Goal: Transaction & Acquisition: Purchase product/service

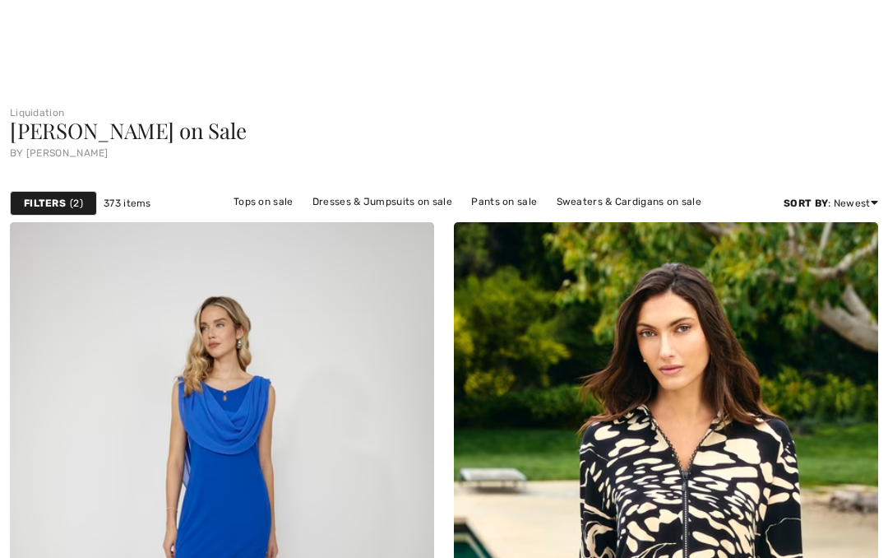
checkbox input "true"
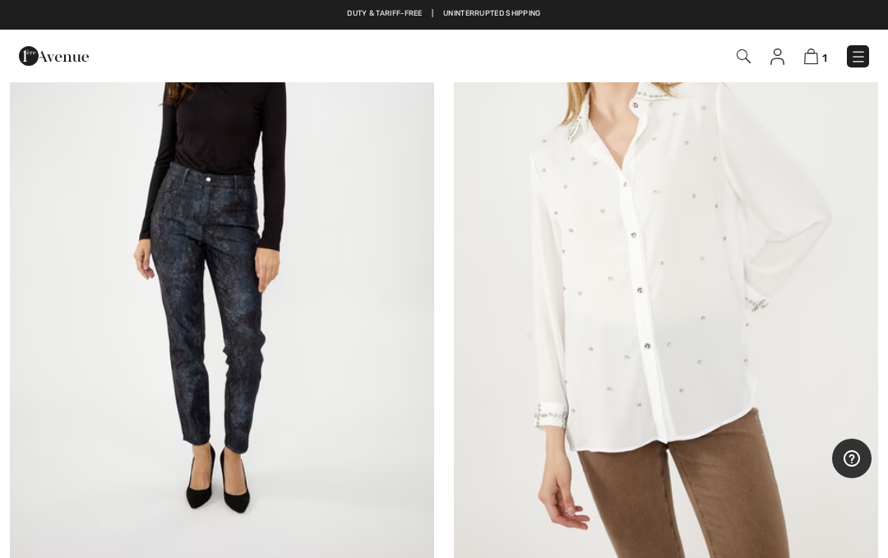
scroll to position [11187, 0]
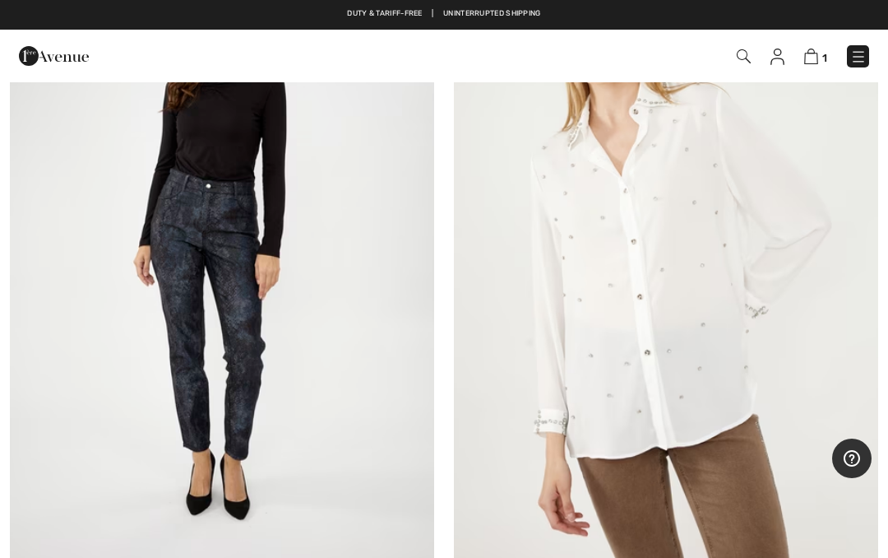
click at [221, 266] on img at bounding box center [222, 253] width 424 height 637
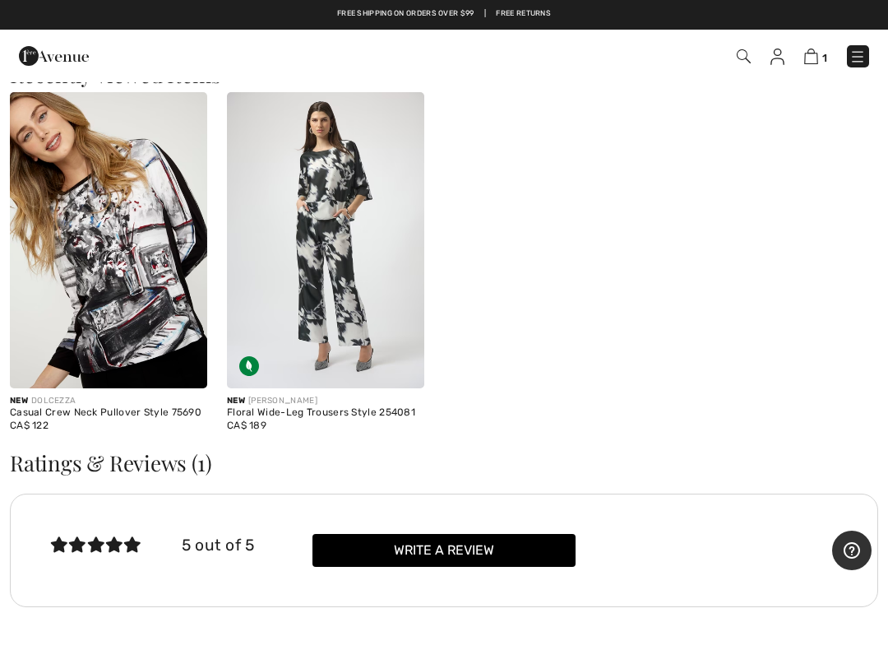
scroll to position [1718, 0]
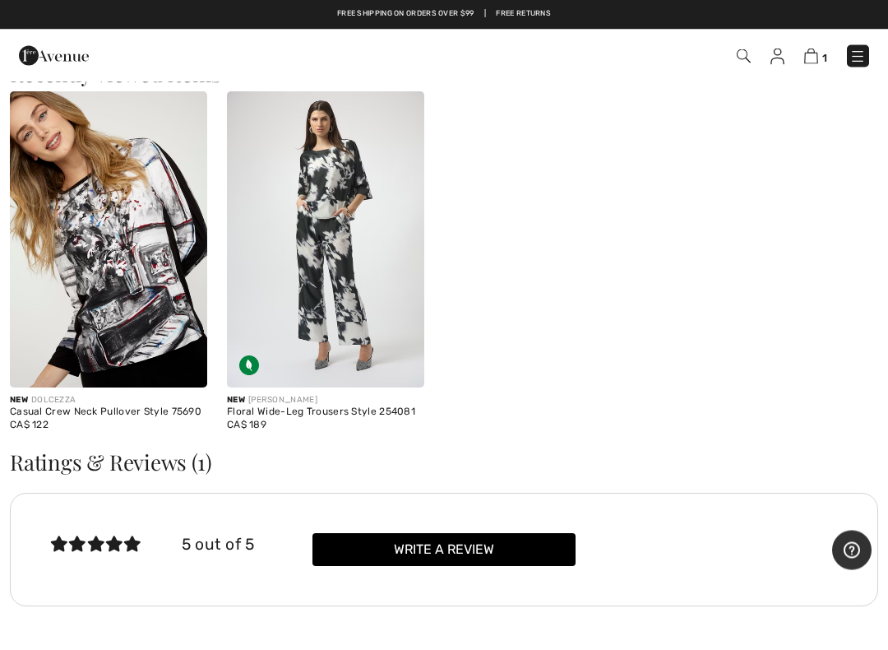
click at [340, 276] on img at bounding box center [325, 240] width 197 height 296
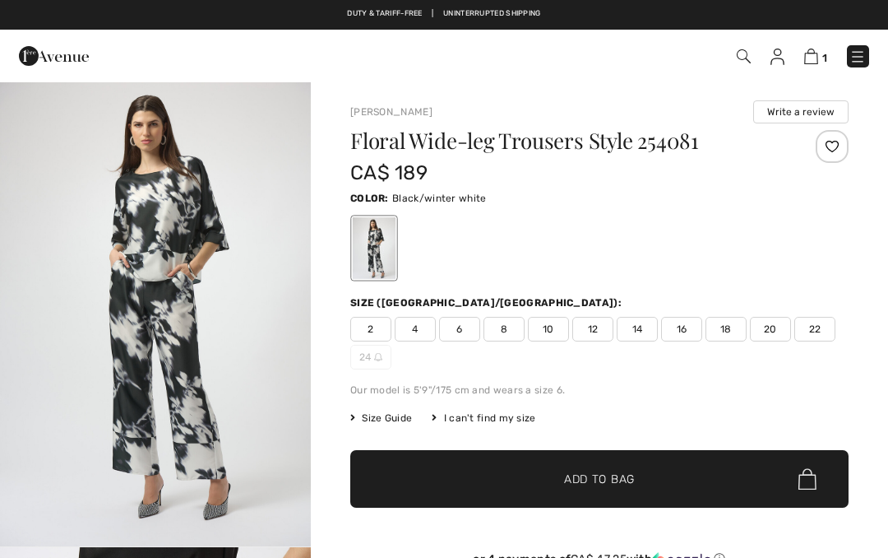
checkbox input "true"
click at [468, 333] on span "6" at bounding box center [459, 329] width 41 height 25
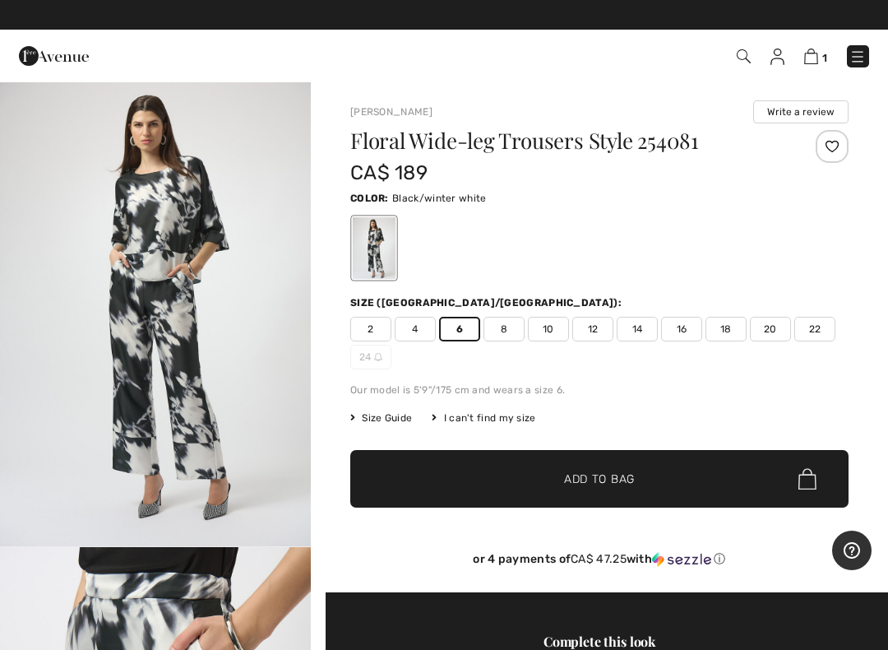
click at [817, 51] on img at bounding box center [811, 57] width 14 height 16
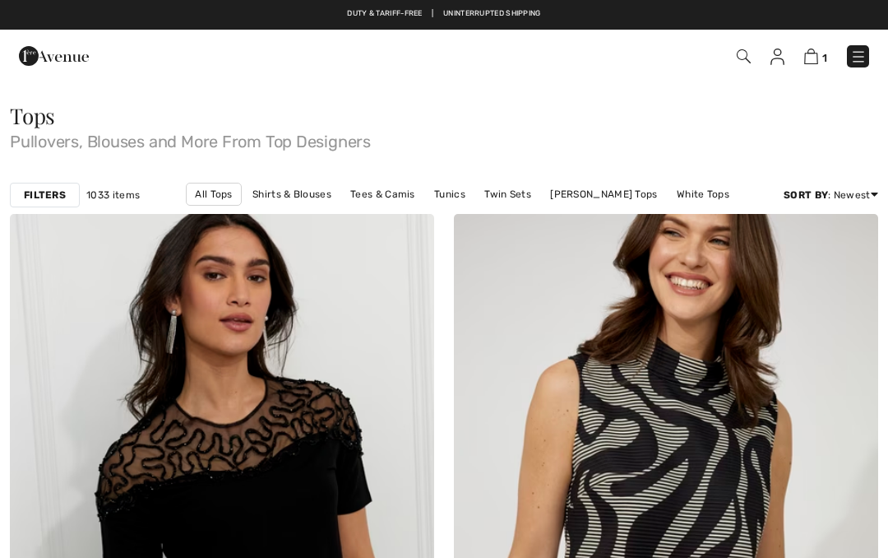
checkbox input "true"
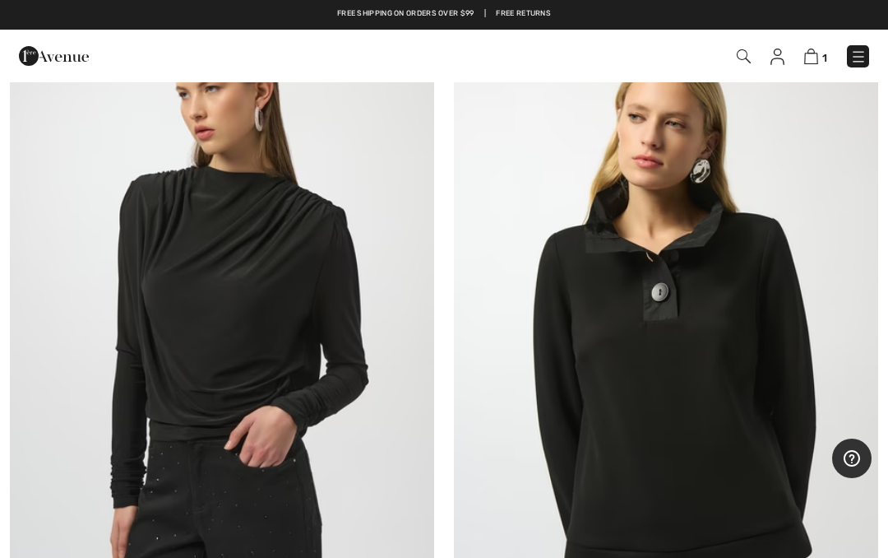
scroll to position [17160, 0]
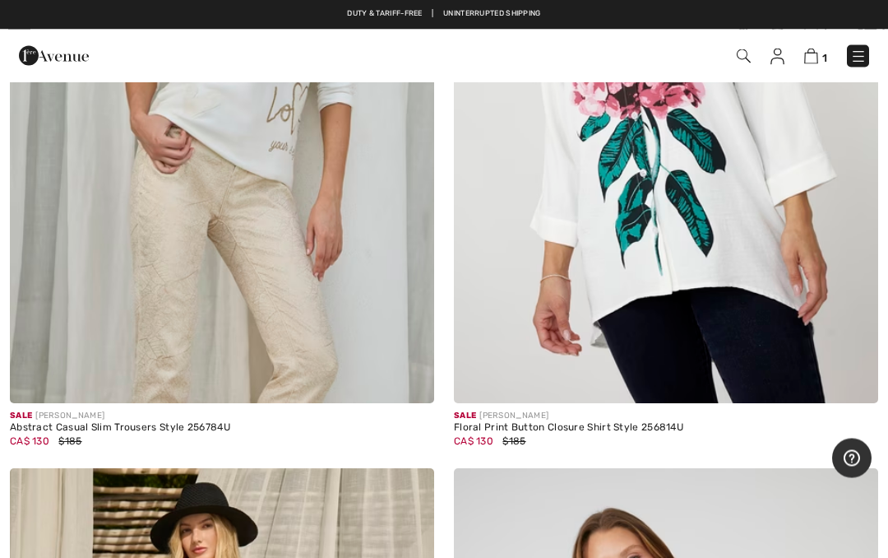
scroll to position [6935, 0]
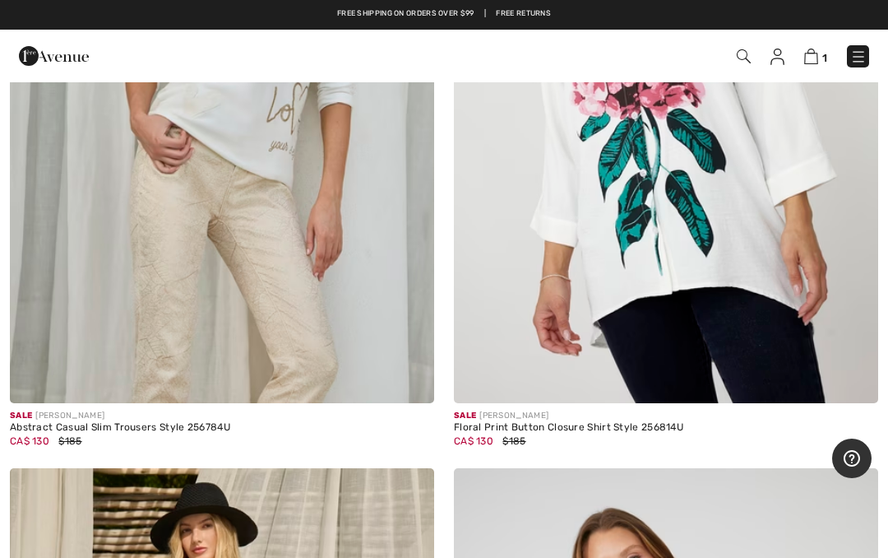
click at [275, 251] on img at bounding box center [222, 84] width 424 height 637
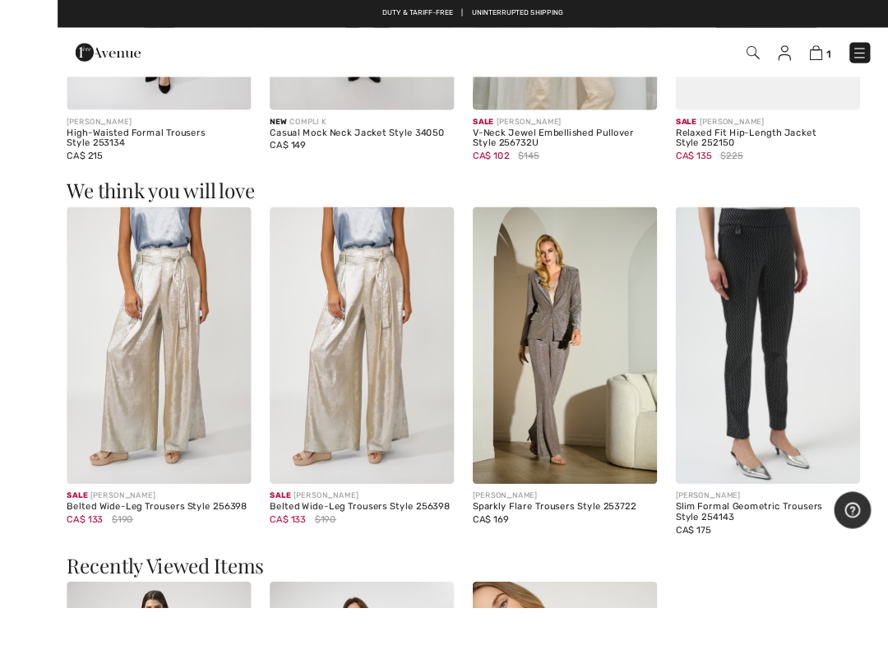
scroll to position [1290, 0]
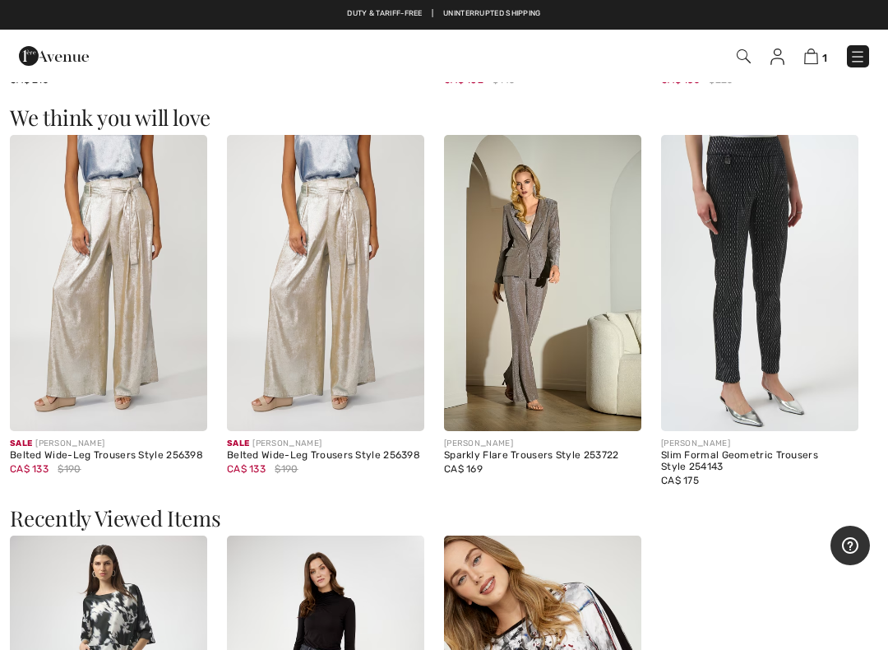
click at [517, 303] on img at bounding box center [542, 283] width 197 height 296
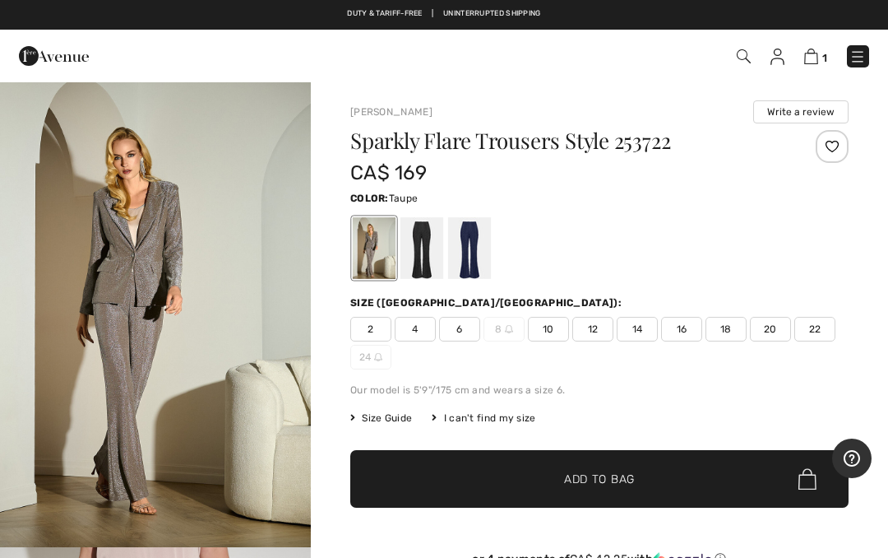
click at [475, 320] on span "6" at bounding box center [459, 329] width 41 height 25
click at [818, 55] on img at bounding box center [811, 57] width 14 height 16
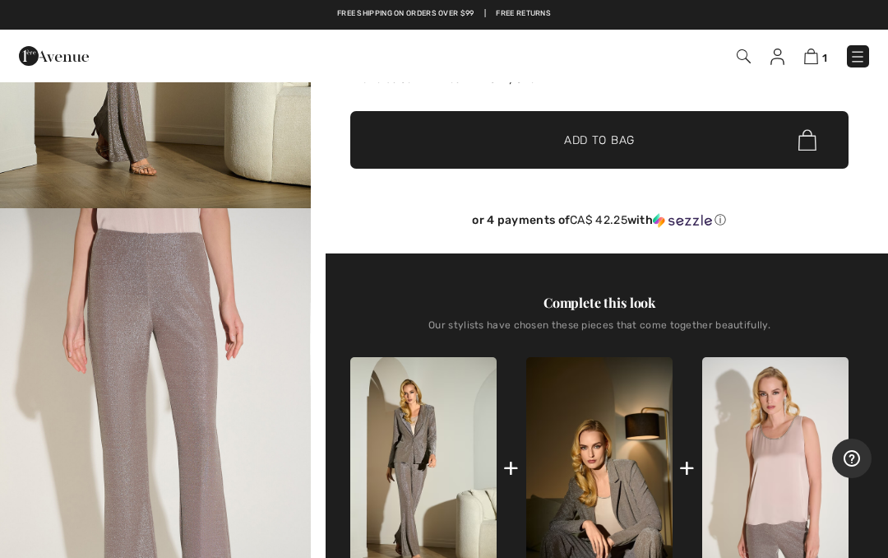
scroll to position [335, 0]
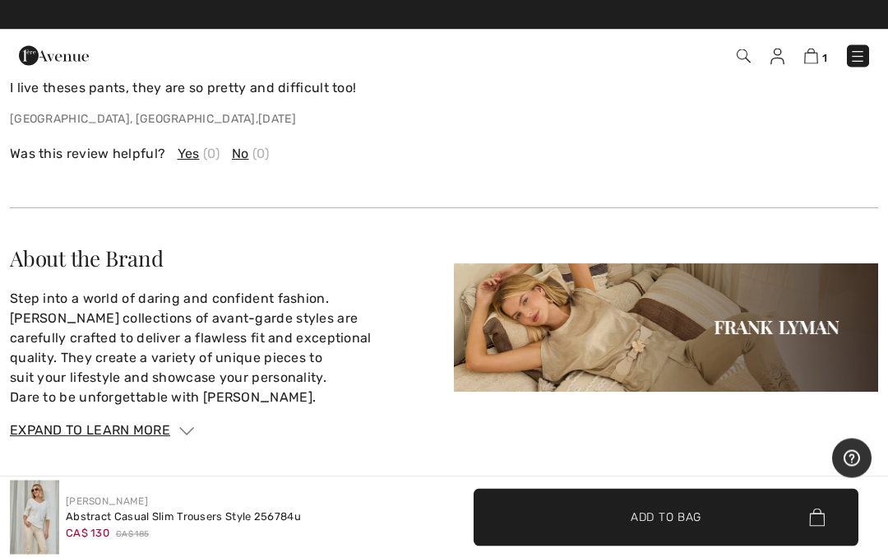
scroll to position [2696, 0]
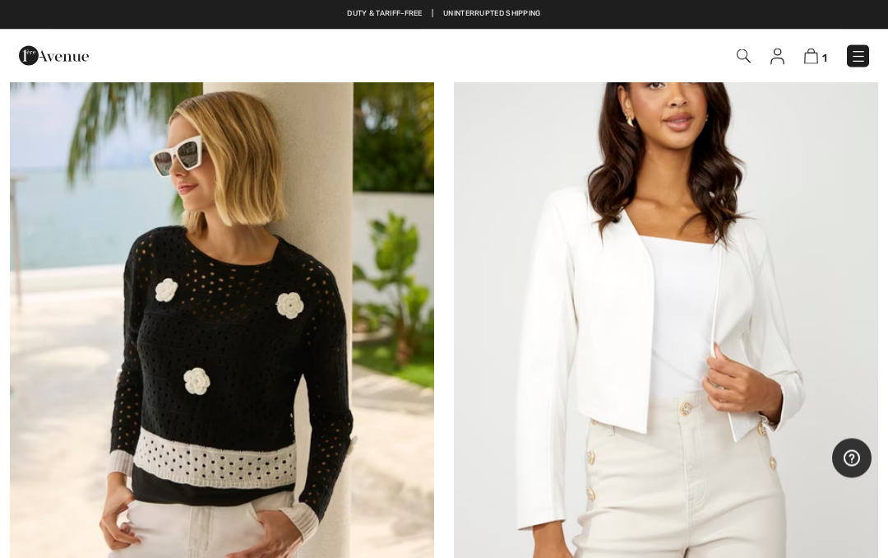
scroll to position [15496, 0]
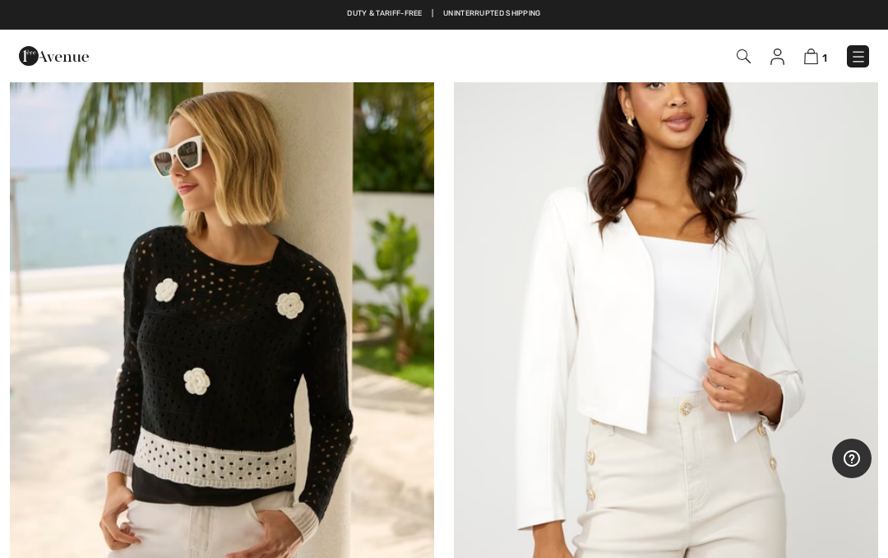
click at [239, 336] on img at bounding box center [222, 320] width 424 height 637
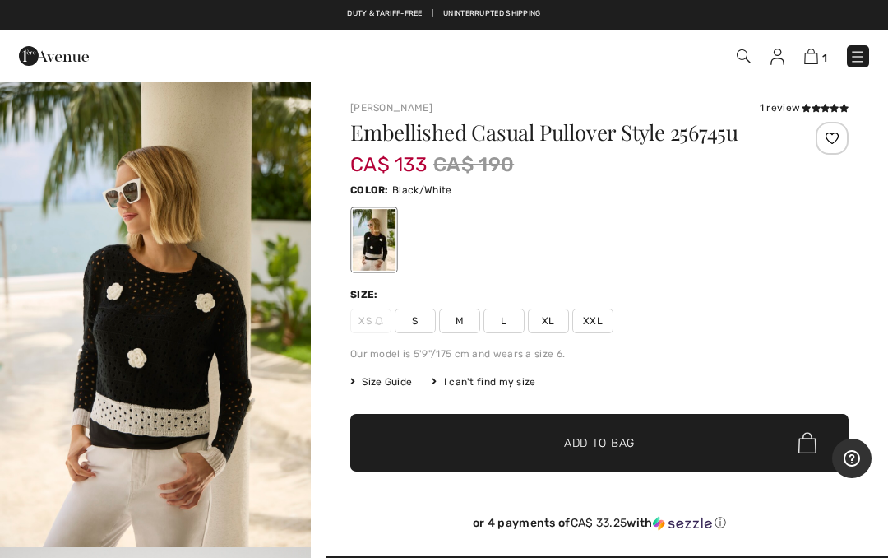
click at [421, 317] on span "S" at bounding box center [415, 320] width 41 height 25
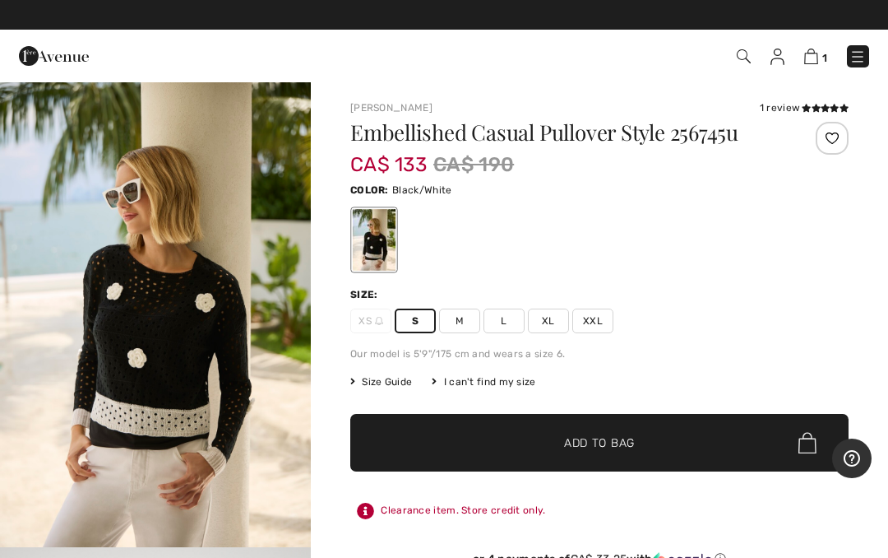
click at [808, 58] on img at bounding box center [811, 57] width 14 height 16
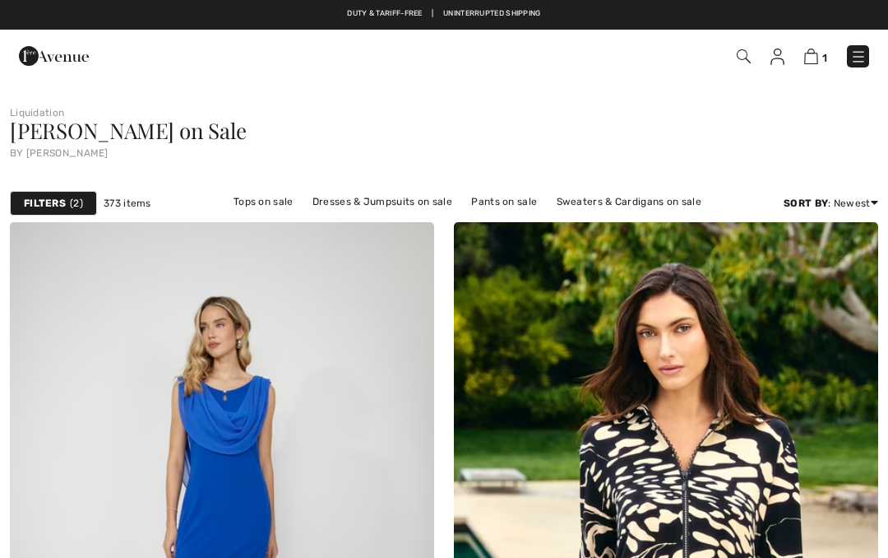
checkbox input "true"
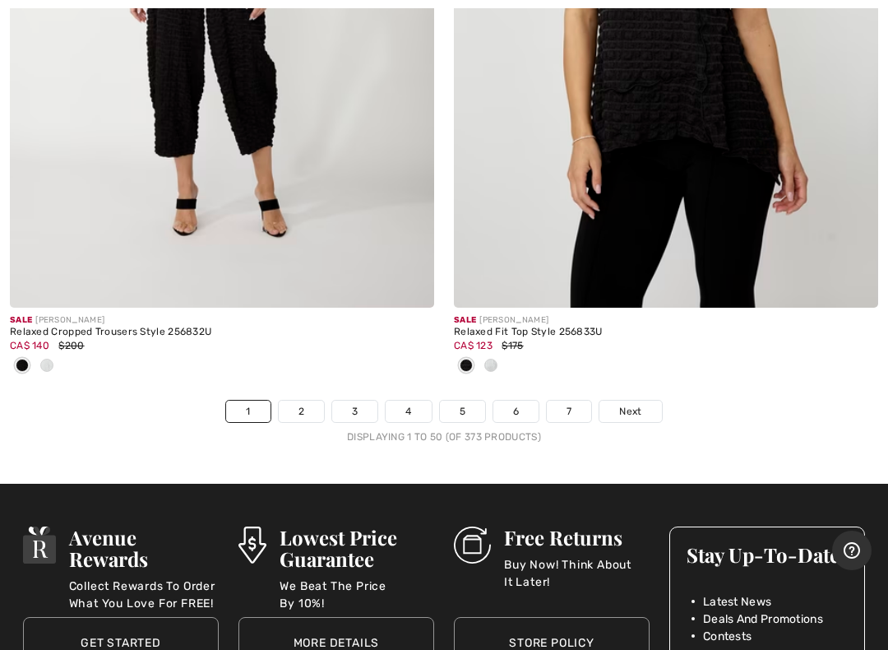
scroll to position [18118, 0]
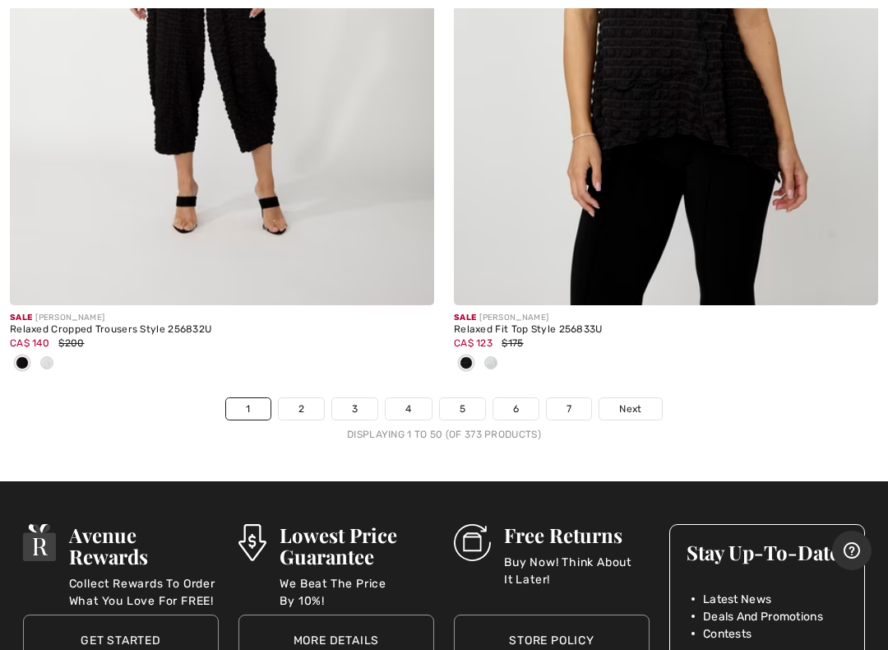
click at [637, 401] on span "Next" at bounding box center [630, 408] width 22 height 15
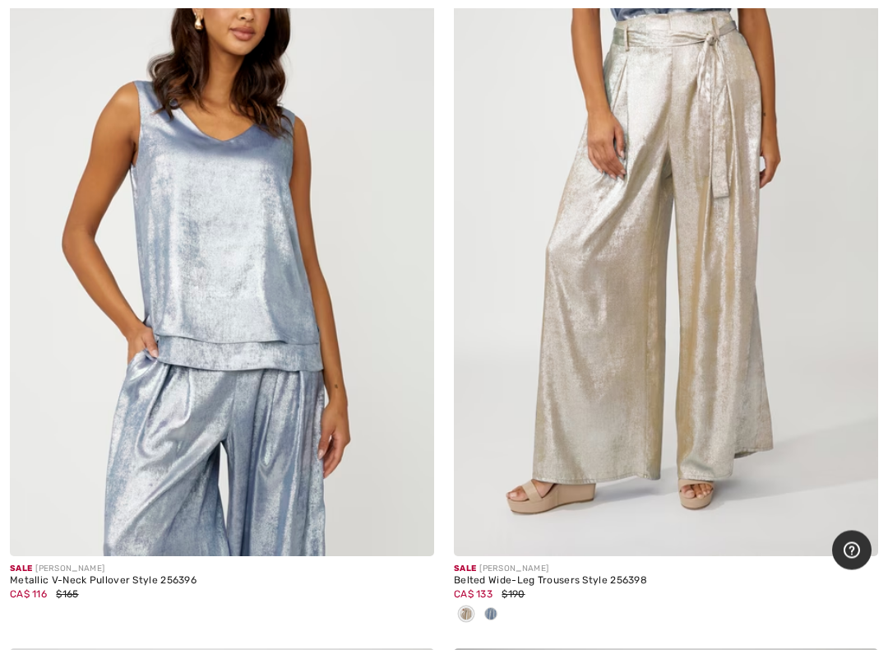
scroll to position [9071, 0]
click at [503, 557] on div at bounding box center [666, 614] width 424 height 27
click at [501, 557] on div at bounding box center [491, 614] width 25 height 27
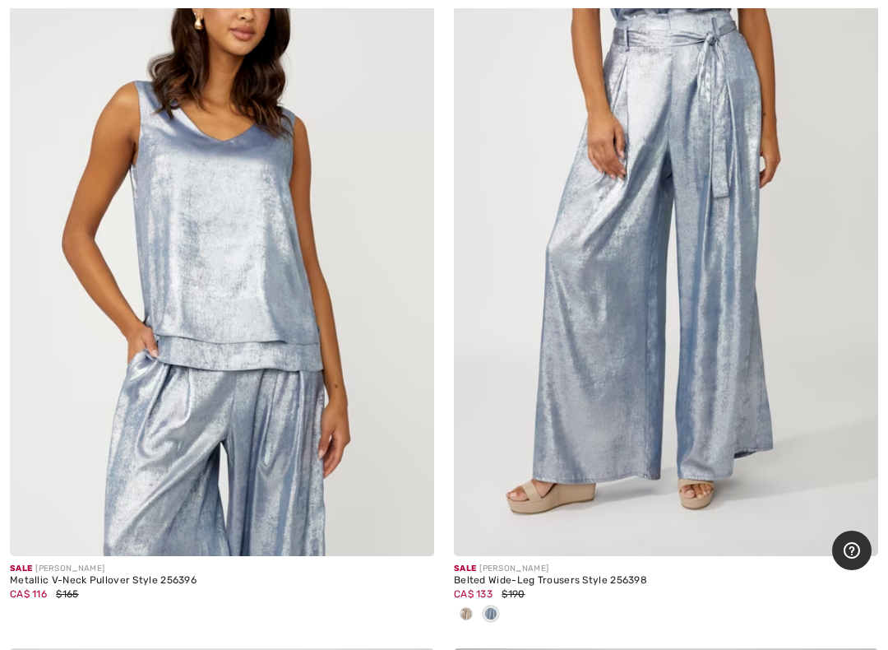
click at [502, 557] on div at bounding box center [491, 614] width 25 height 27
click at [504, 557] on div at bounding box center [666, 614] width 424 height 27
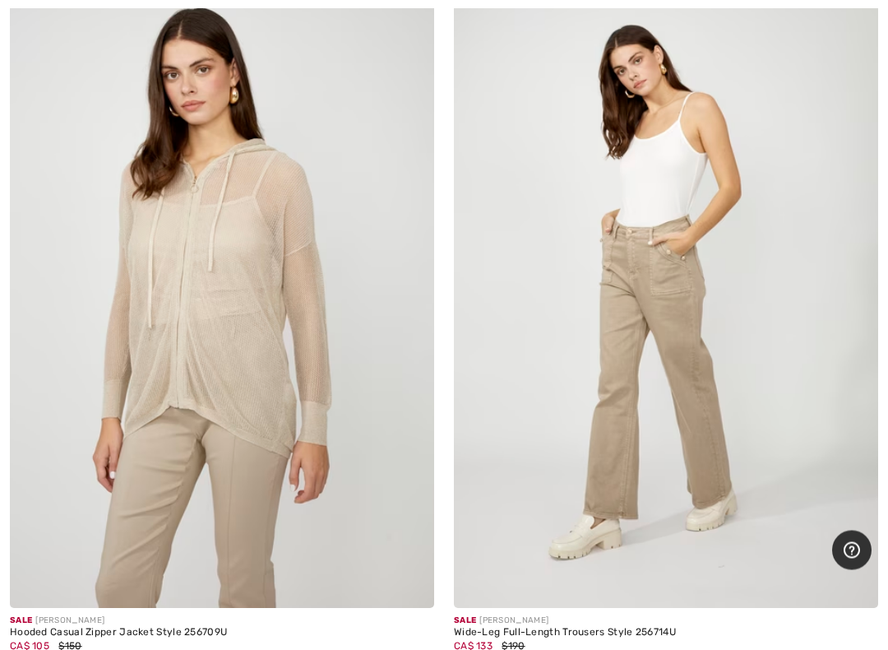
scroll to position [11852, 0]
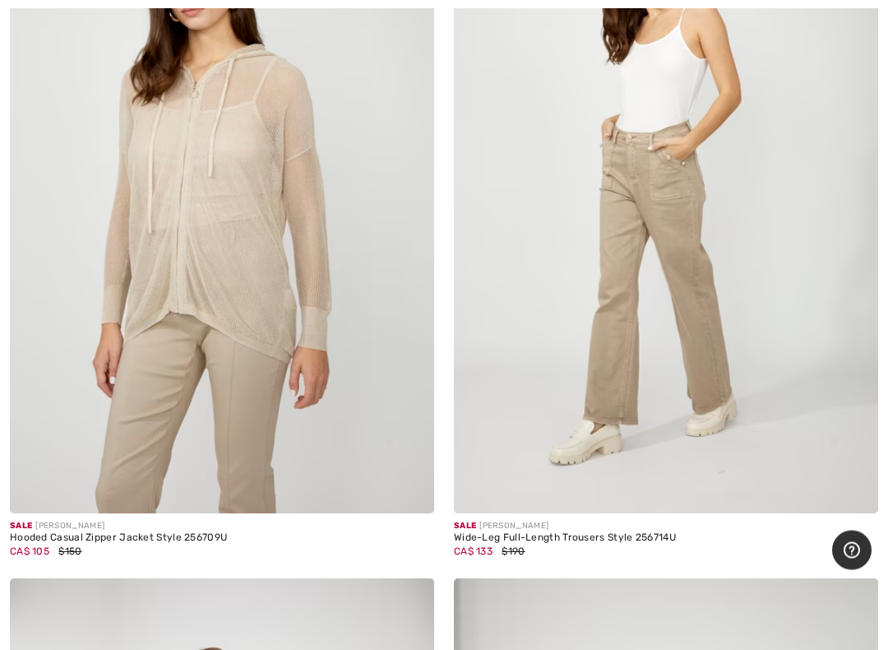
scroll to position [11946, 0]
click at [671, 278] on img at bounding box center [666, 195] width 424 height 637
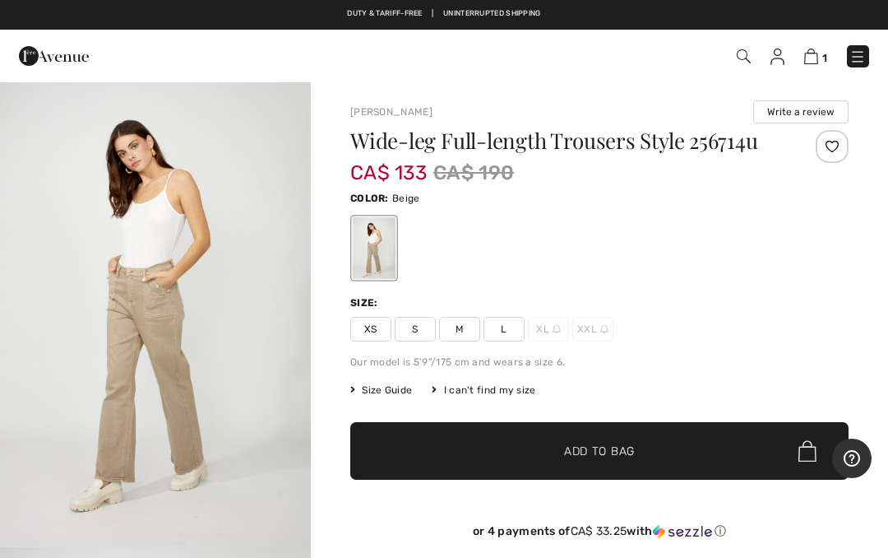
click at [432, 331] on span "S" at bounding box center [415, 329] width 41 height 25
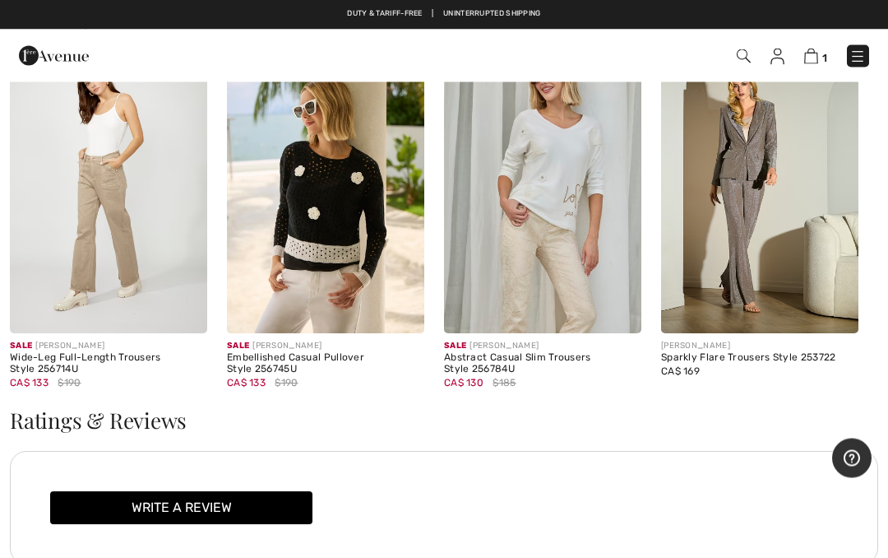
scroll to position [1830, 0]
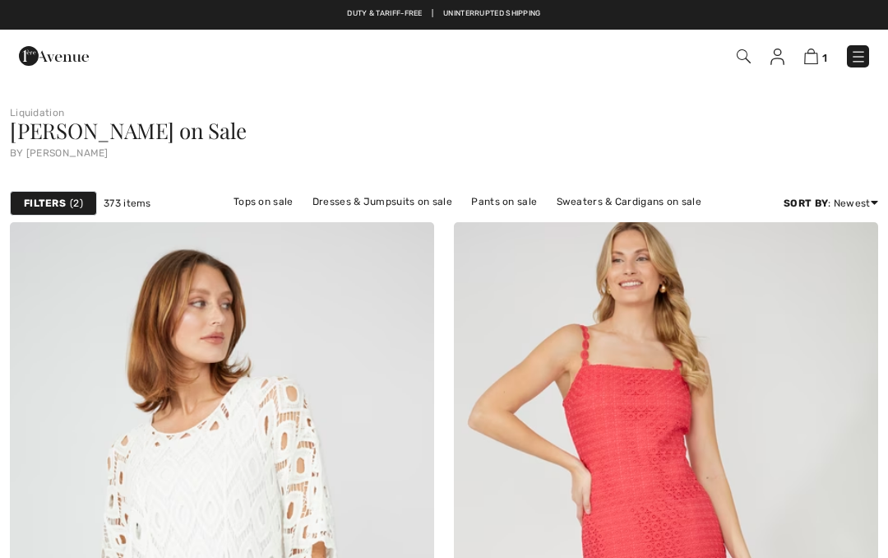
scroll to position [11993, 0]
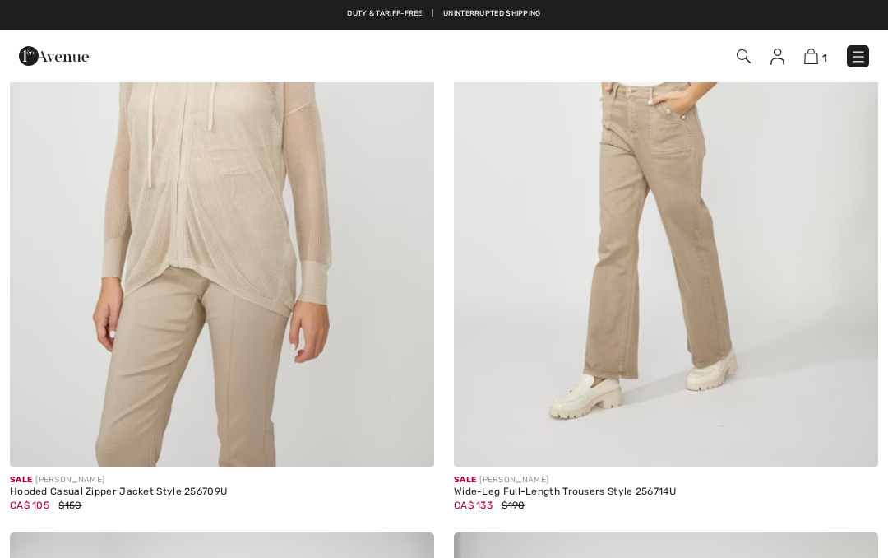
checkbox input "true"
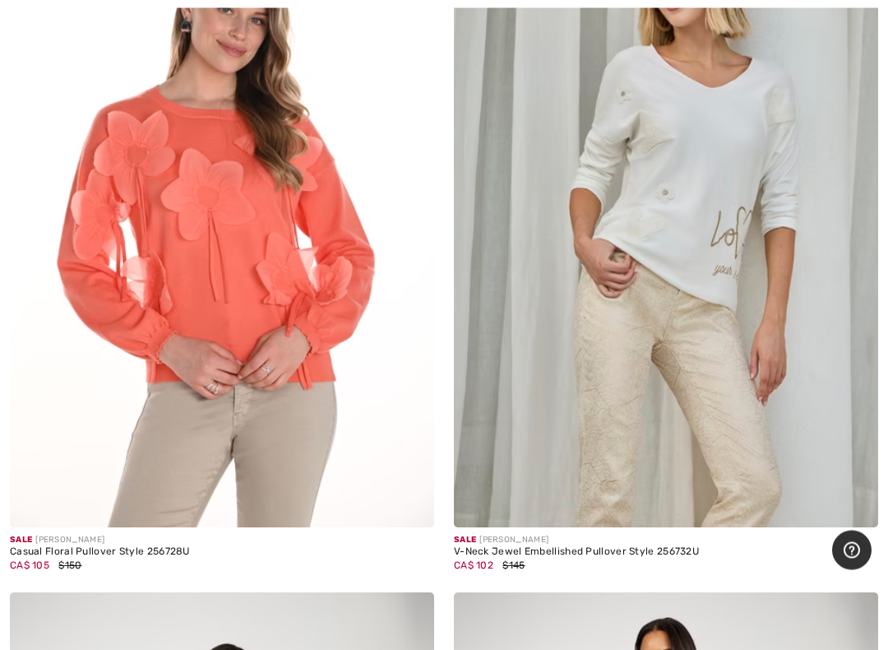
scroll to position [13476, 0]
click at [207, 219] on img at bounding box center [222, 209] width 424 height 637
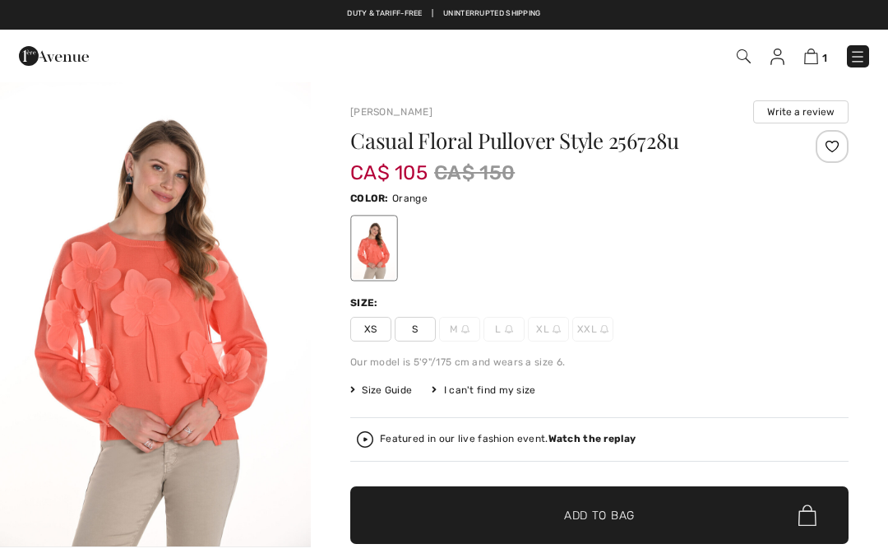
checkbox input "true"
click at [420, 336] on span "S" at bounding box center [415, 329] width 41 height 25
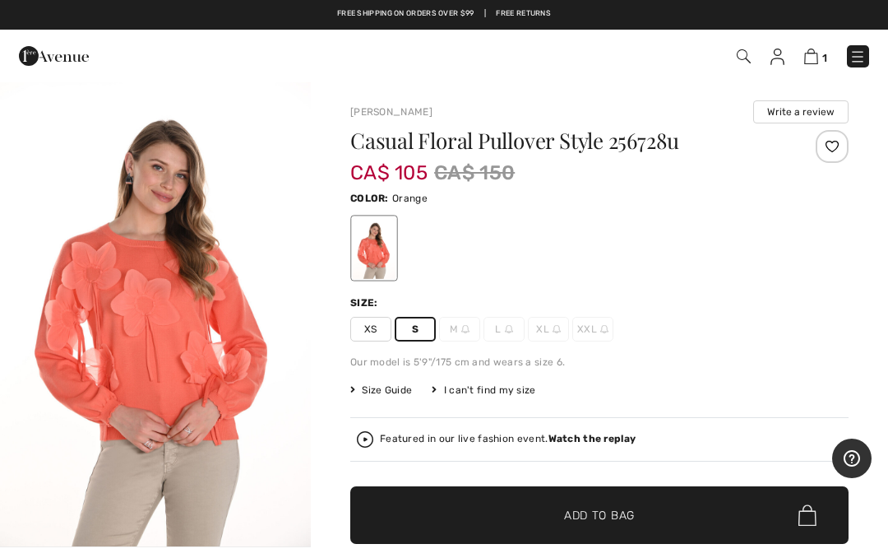
click at [813, 51] on img at bounding box center [811, 57] width 14 height 16
click at [160, 332] on img "1 / 1" at bounding box center [155, 313] width 311 height 465
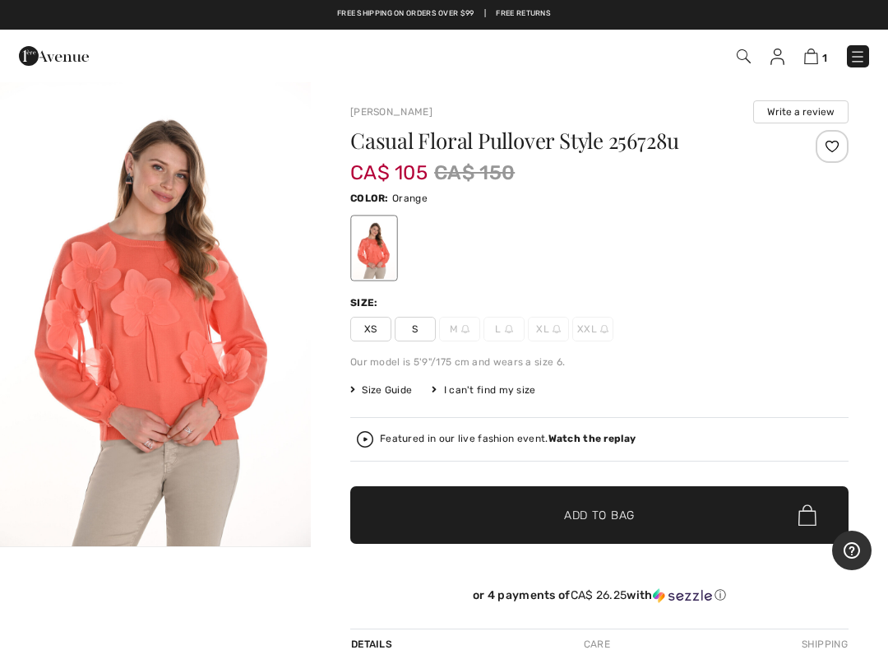
click at [595, 438] on strong "Watch the replay" at bounding box center [593, 439] width 88 height 12
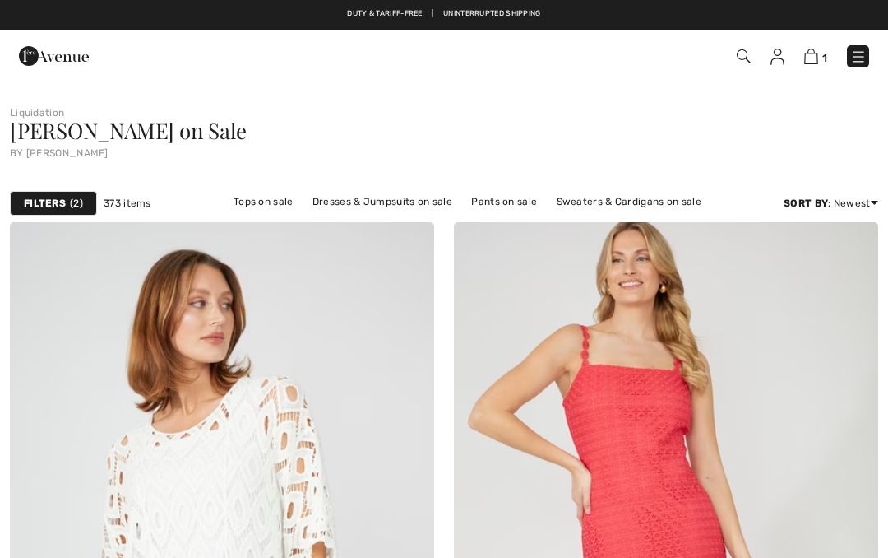
checkbox input "true"
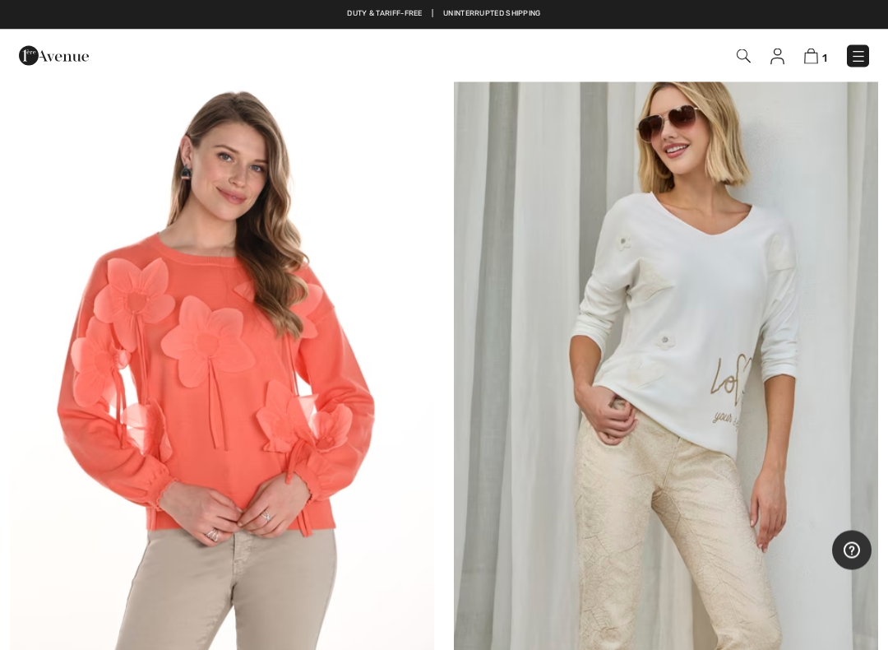
scroll to position [13325, 0]
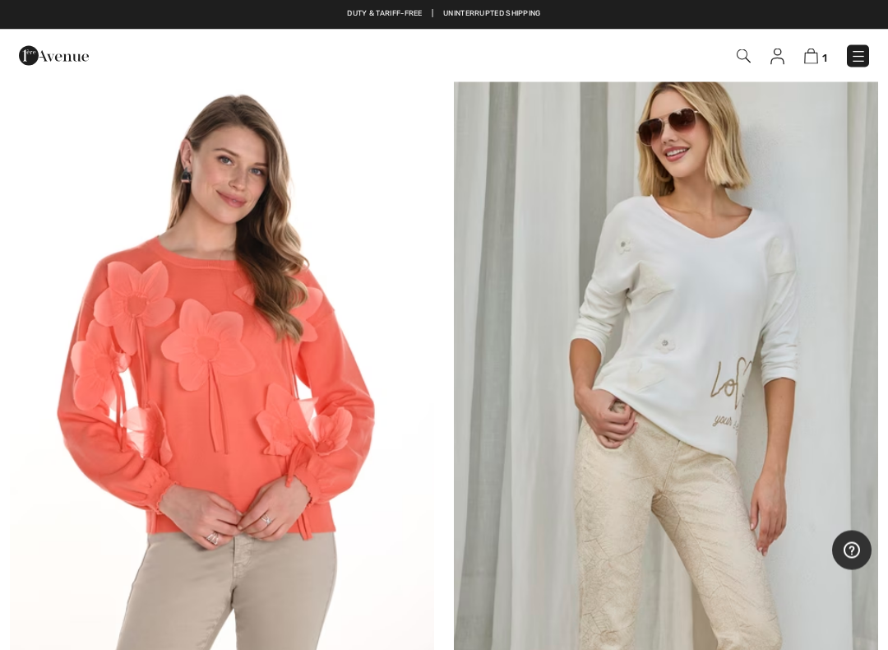
click at [258, 391] on img at bounding box center [222, 360] width 424 height 637
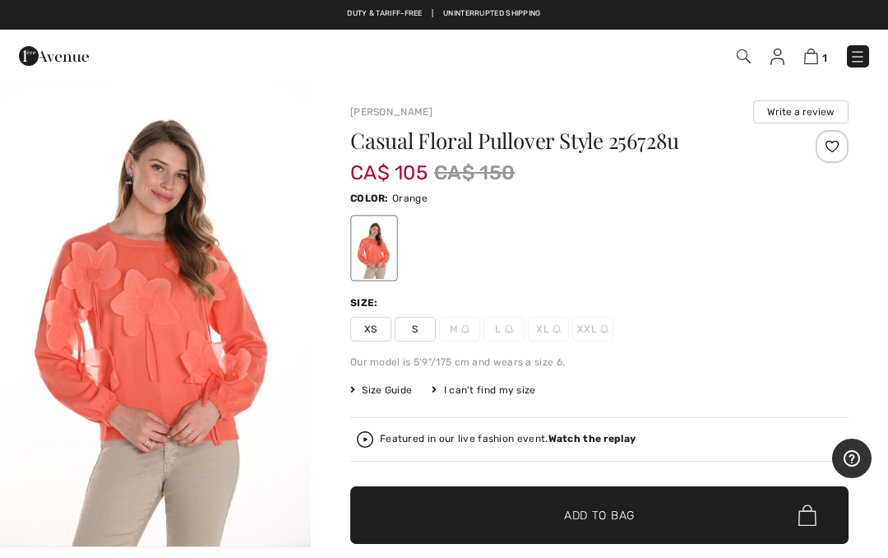
click at [415, 330] on span "S" at bounding box center [415, 329] width 41 height 25
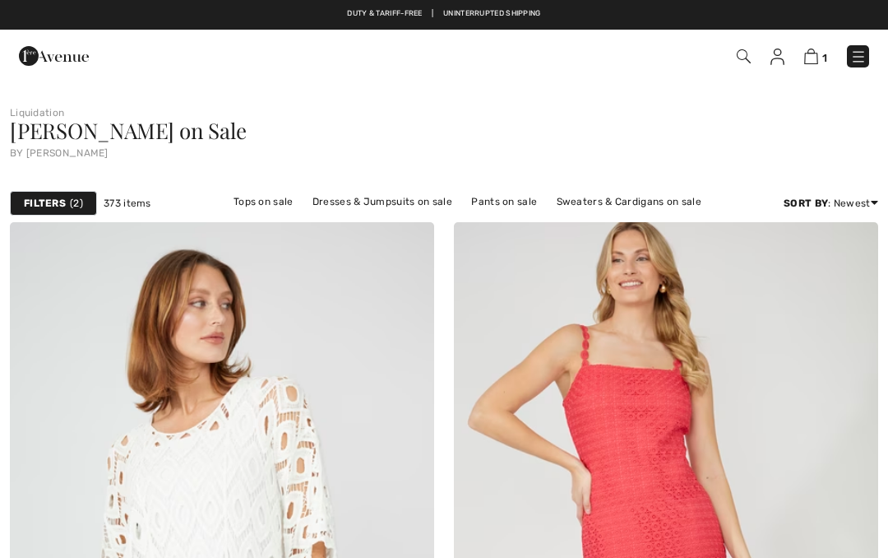
checkbox input "true"
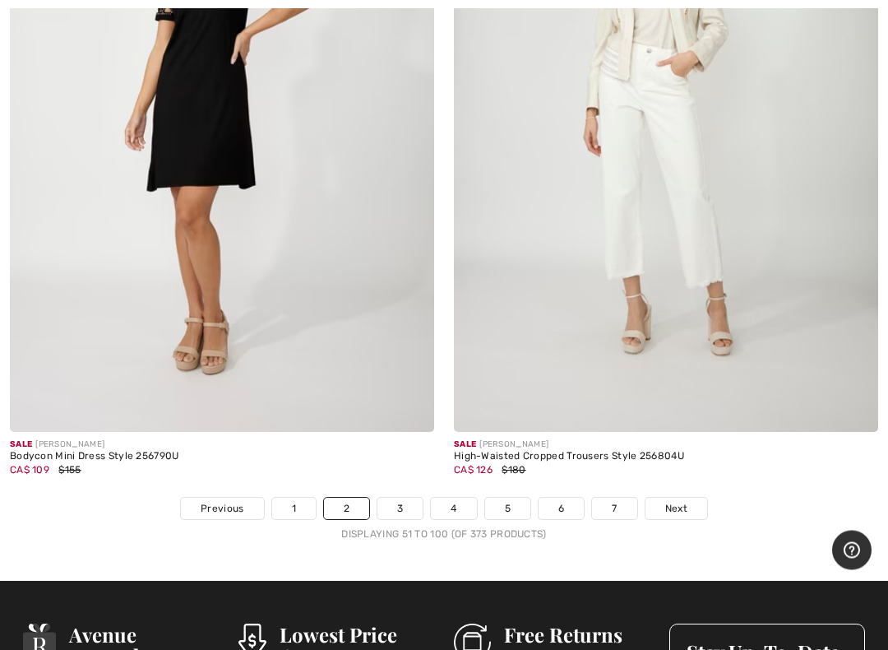
scroll to position [17964, 0]
click at [685, 501] on span "Next" at bounding box center [676, 508] width 22 height 15
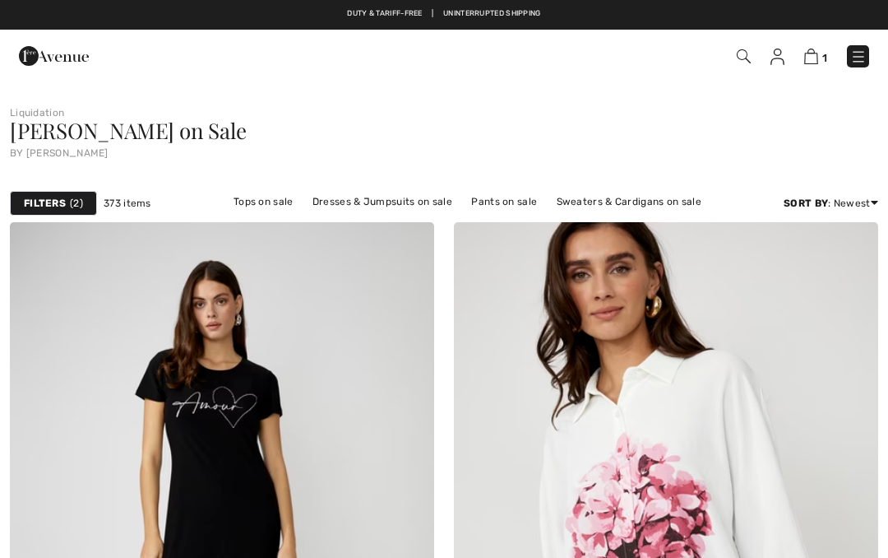
checkbox input "true"
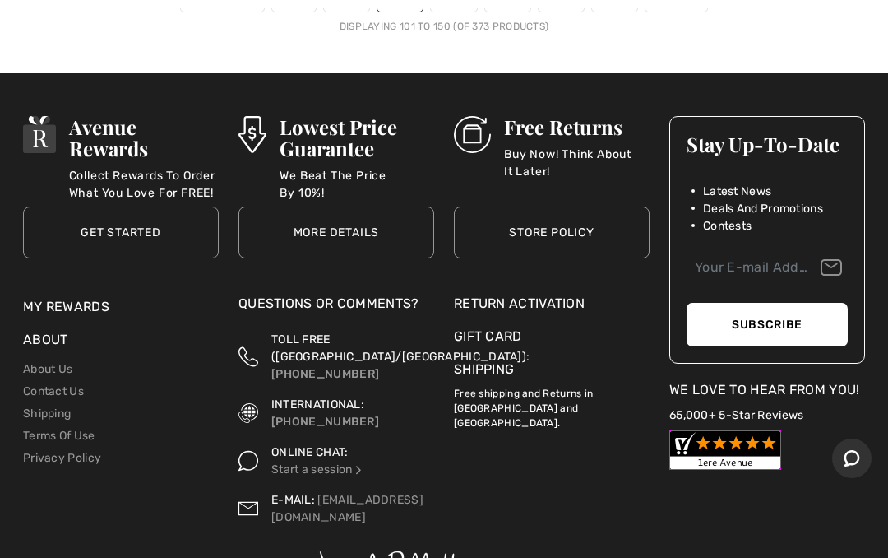
scroll to position [18694, 0]
